Goal: Task Accomplishment & Management: Complete application form

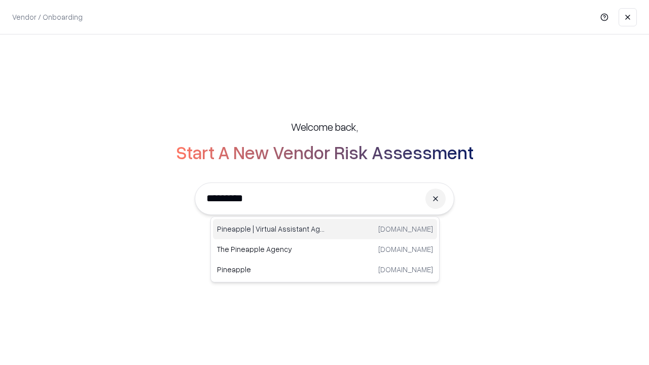
click at [325, 229] on div "Pineapple | Virtual Assistant Agency [DOMAIN_NAME]" at bounding box center [325, 229] width 224 height 20
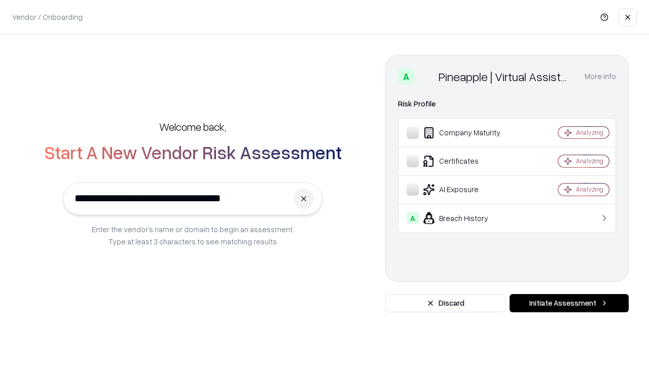
type input "**********"
click at [569, 303] on button "Initiate Assessment" at bounding box center [568, 303] width 119 height 18
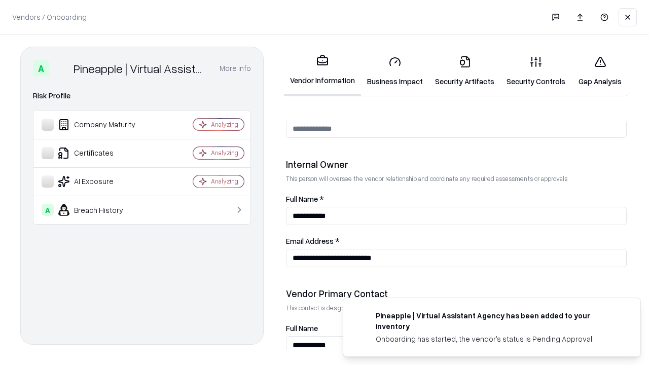
scroll to position [525, 0]
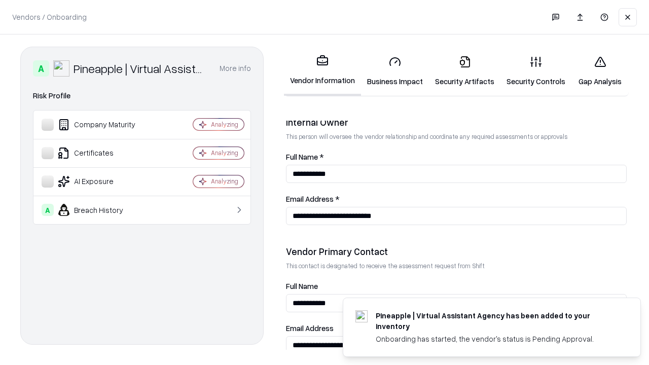
click at [464, 71] on link "Security Artifacts" at bounding box center [464, 71] width 71 height 47
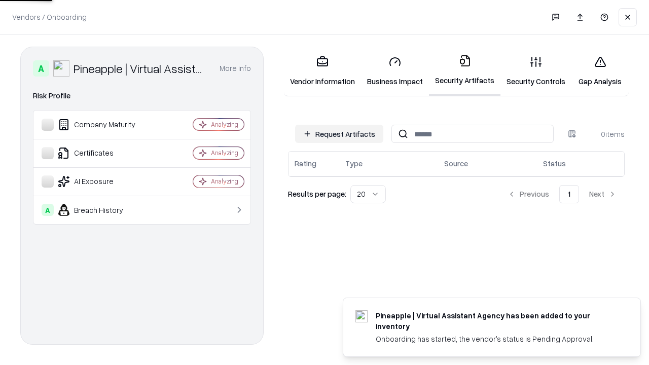
click at [339, 134] on button "Request Artifacts" at bounding box center [339, 134] width 88 height 18
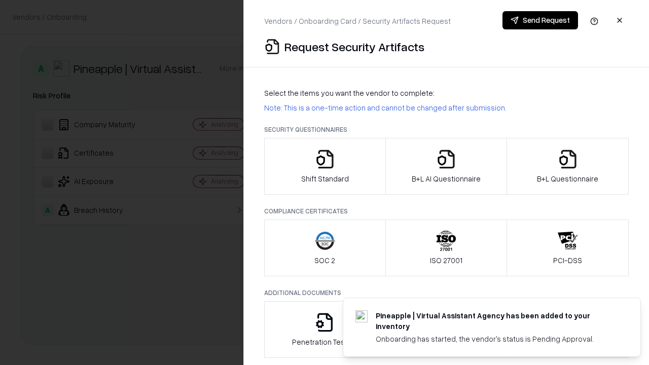
click at [567, 166] on icon "button" at bounding box center [568, 159] width 20 height 20
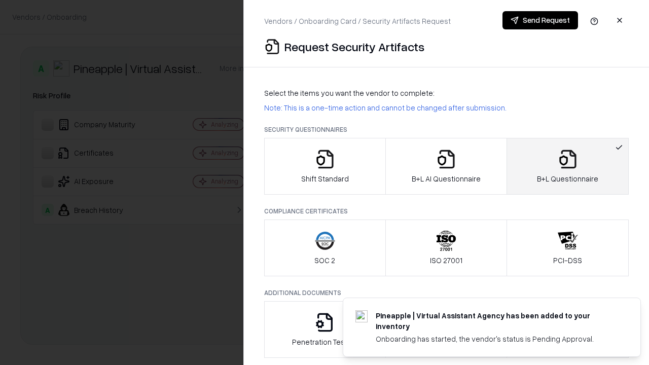
click at [446, 166] on icon "button" at bounding box center [446, 159] width 20 height 20
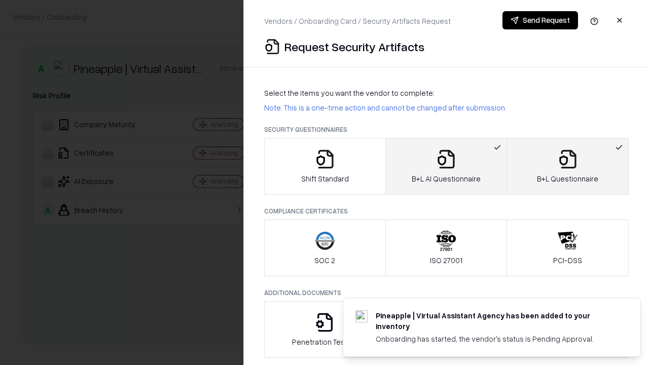
click at [540, 20] on button "Send Request" at bounding box center [540, 20] width 76 height 18
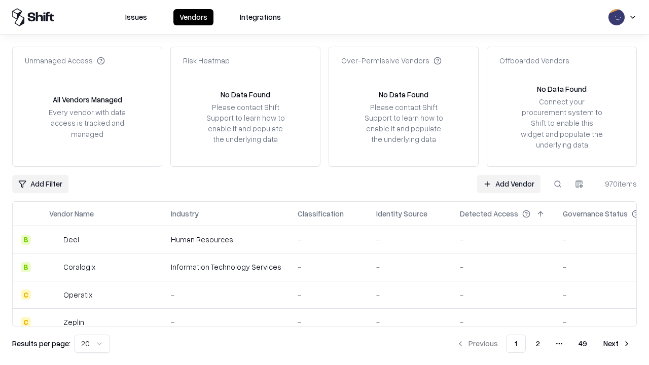
click at [558, 184] on button at bounding box center [557, 184] width 18 height 18
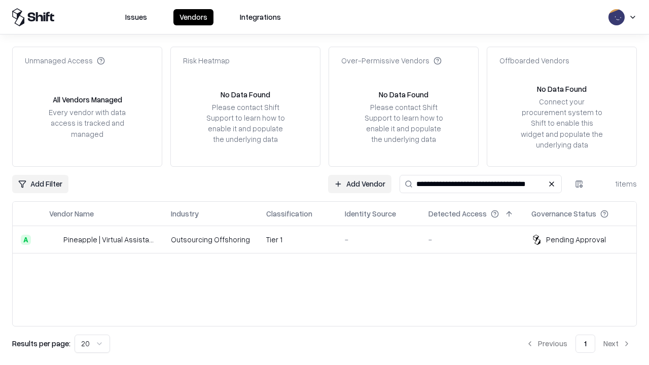
type input "**********"
click at [331, 239] on td "Tier 1" at bounding box center [297, 239] width 79 height 27
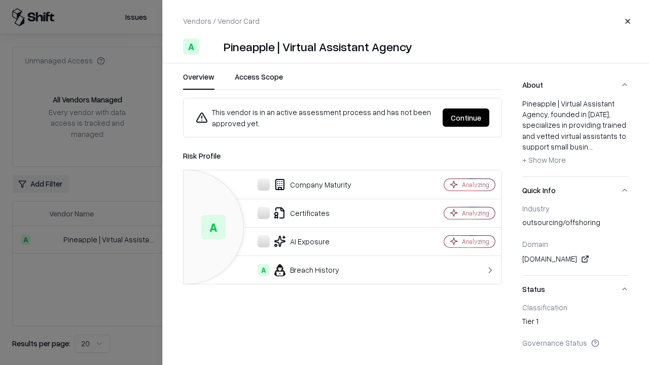
click at [466, 118] on button "Continue" at bounding box center [466, 117] width 47 height 18
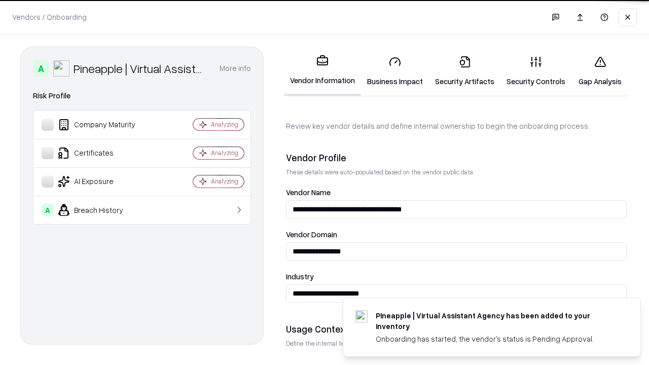
click at [464, 71] on link "Security Artifacts" at bounding box center [464, 71] width 71 height 47
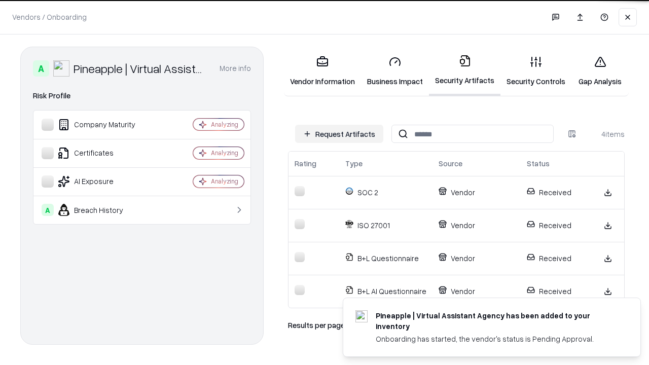
click at [600, 71] on link "Gap Analysis" at bounding box center [599, 71] width 57 height 47
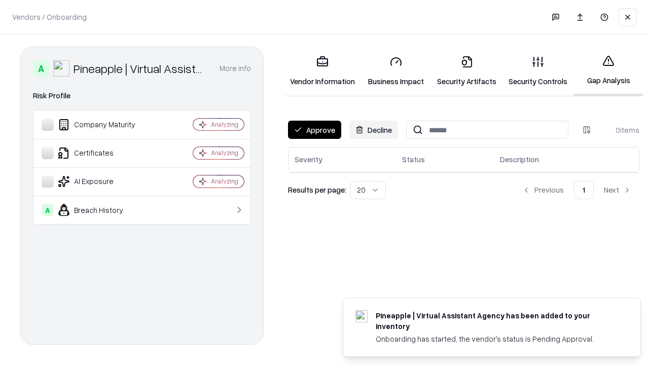
click at [314, 130] on button "Approve" at bounding box center [314, 130] width 53 height 18
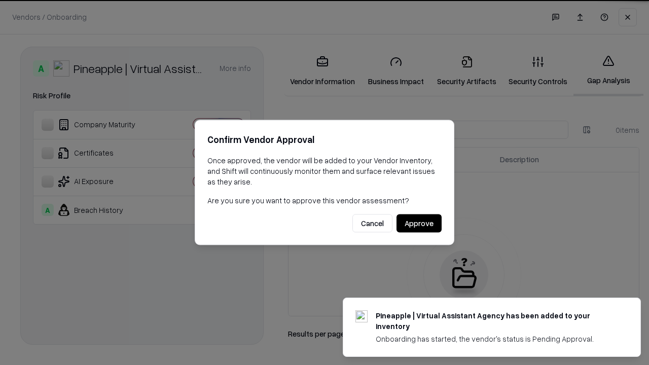
click at [419, 223] on button "Approve" at bounding box center [418, 223] width 45 height 18
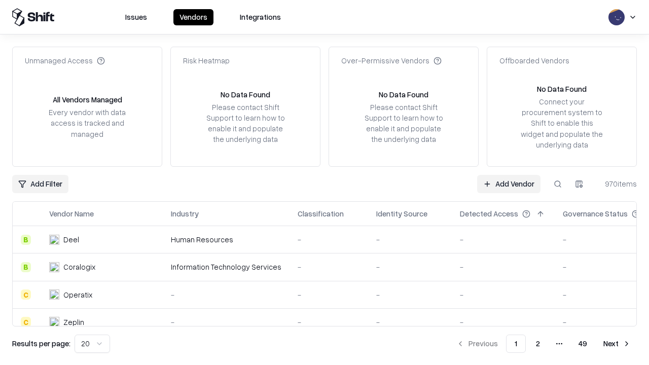
type input "**********"
click at [508, 184] on link "Add Vendor" at bounding box center [508, 184] width 63 height 18
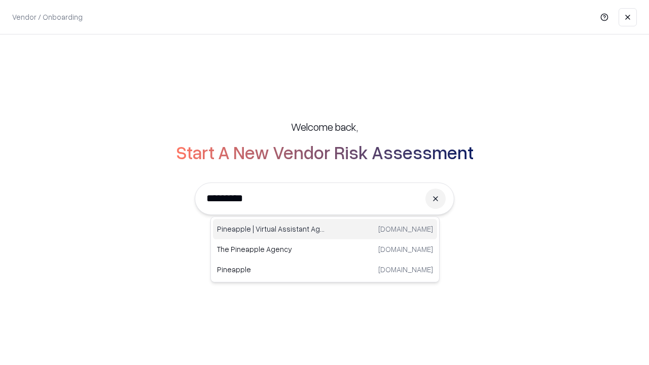
click at [325, 229] on div "Pineapple | Virtual Assistant Agency [DOMAIN_NAME]" at bounding box center [325, 229] width 224 height 20
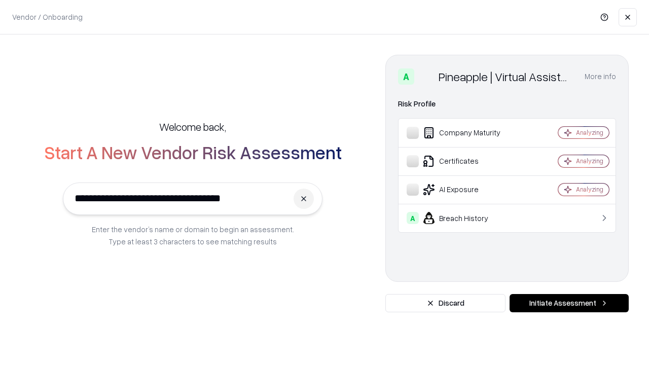
type input "**********"
click at [569, 303] on button "Initiate Assessment" at bounding box center [568, 303] width 119 height 18
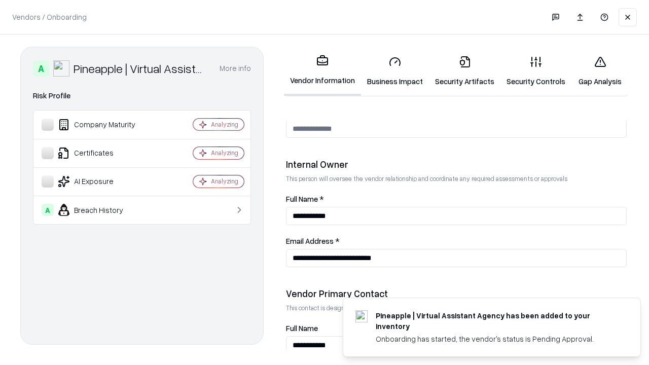
scroll to position [525, 0]
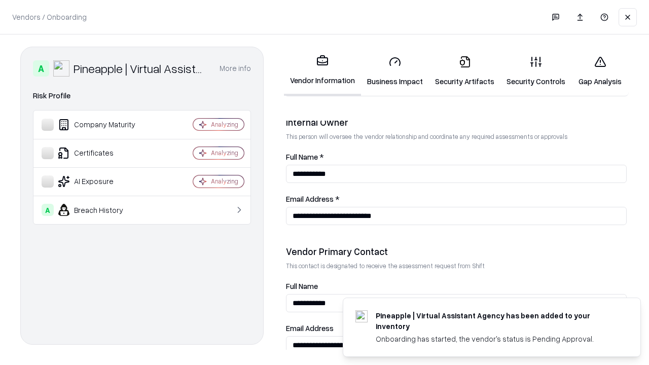
click at [600, 71] on link "Gap Analysis" at bounding box center [599, 71] width 57 height 47
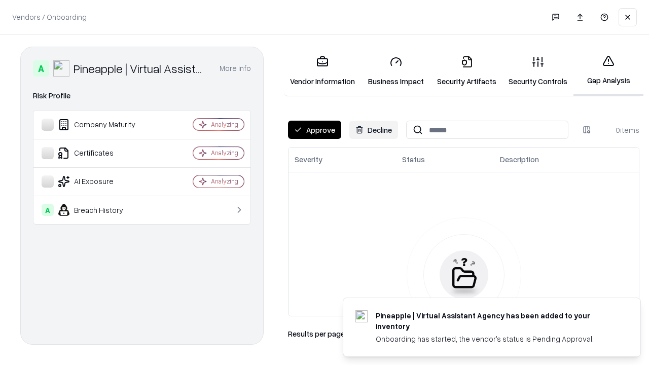
click at [314, 130] on button "Approve" at bounding box center [314, 130] width 53 height 18
